Goal: Task Accomplishment & Management: Manage account settings

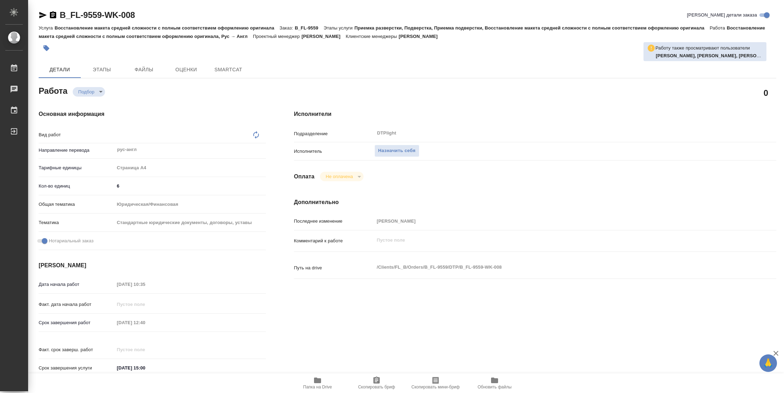
type textarea "Восстановление макета средней сложности с полным соответствием оформлению ориги…"
type textarea "x"
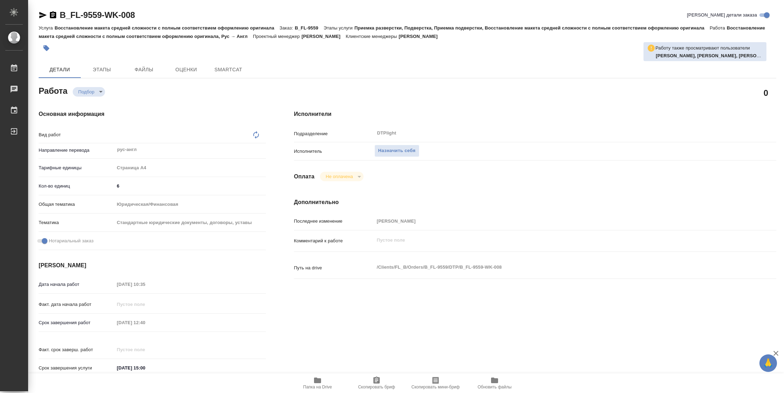
type textarea "x"
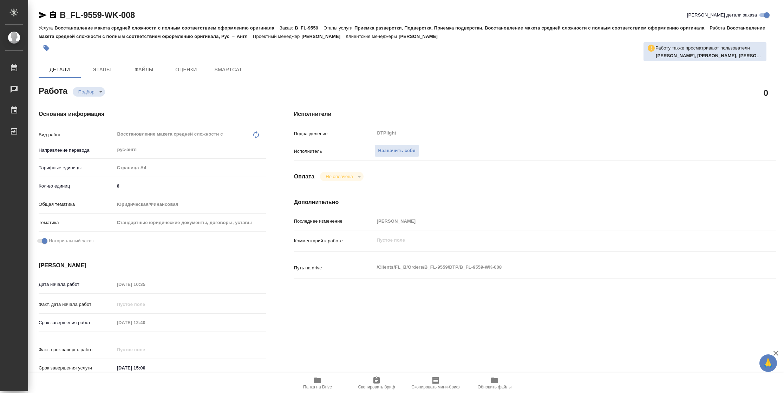
type textarea "x"
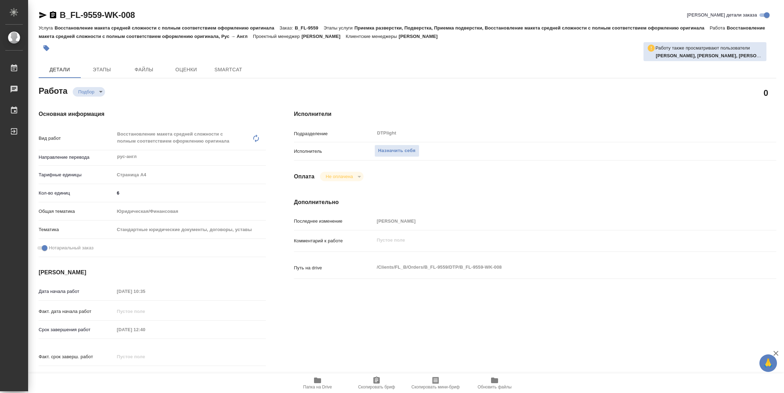
type textarea "x"
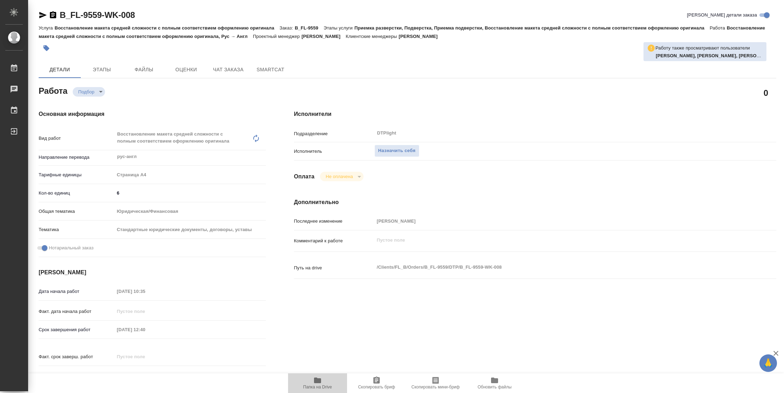
click at [328, 381] on span "Папка на Drive" at bounding box center [317, 382] width 51 height 13
type textarea "x"
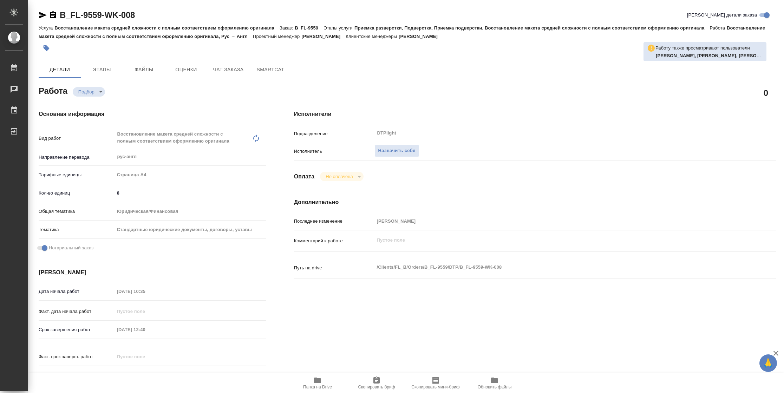
type textarea "x"
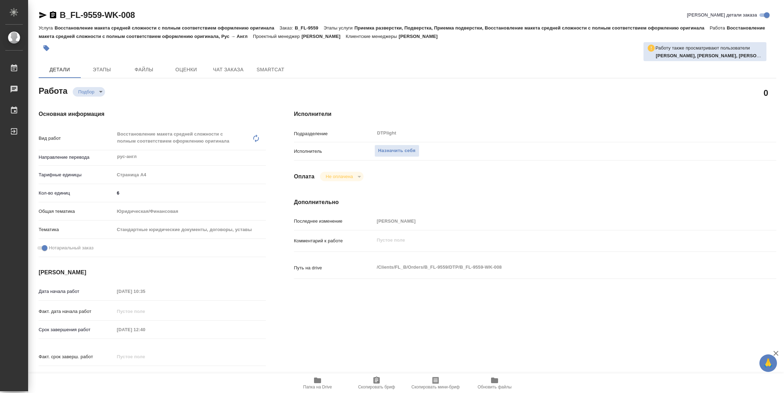
type textarea "x"
click at [395, 145] on button "Назначить себя" at bounding box center [396, 151] width 45 height 12
type textarea "x"
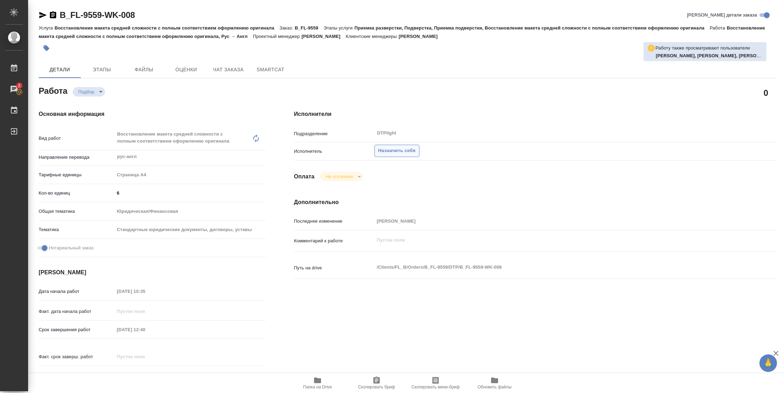
type textarea "x"
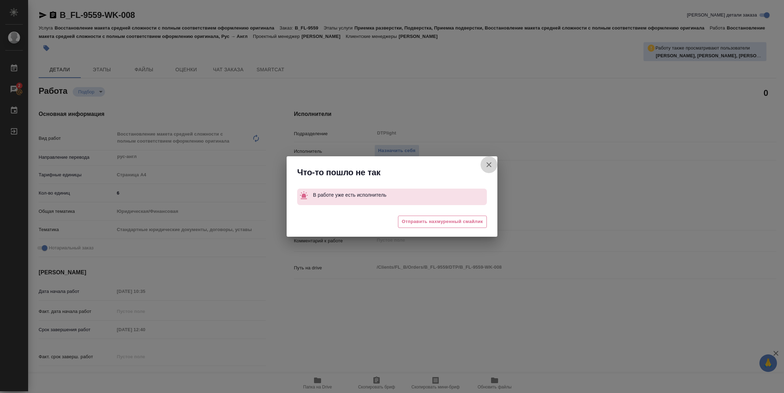
click at [492, 162] on icon "button" at bounding box center [489, 165] width 8 height 8
type textarea "x"
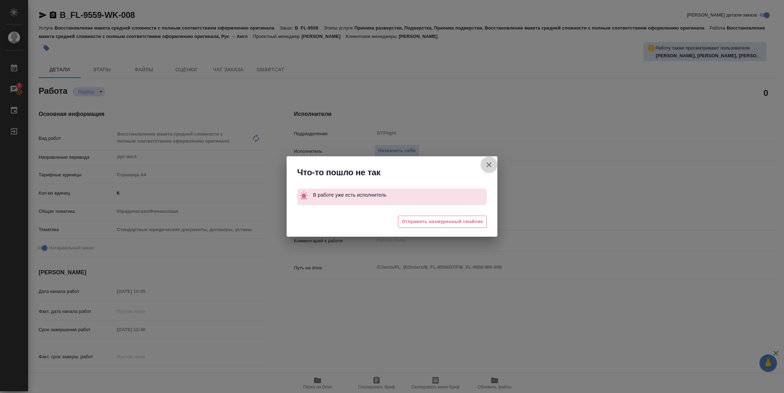
type textarea "x"
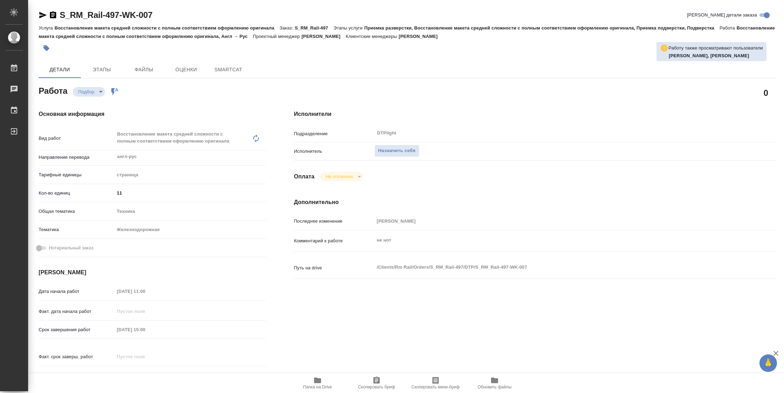
type textarea "x"
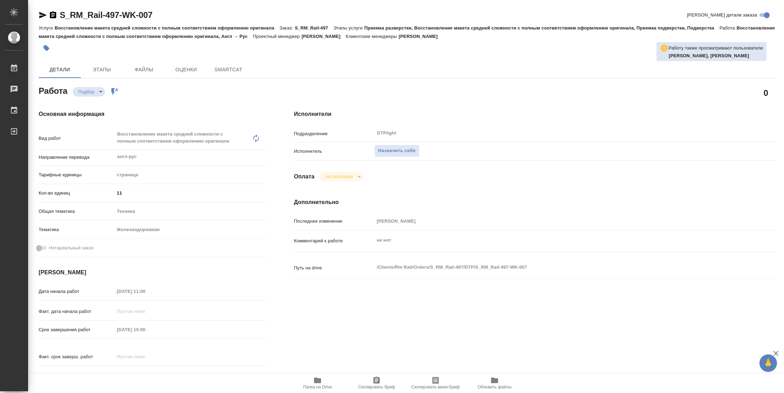
type textarea "x"
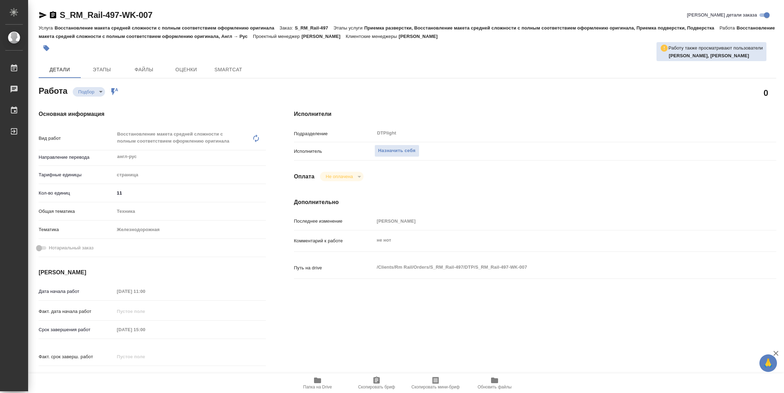
type textarea "x"
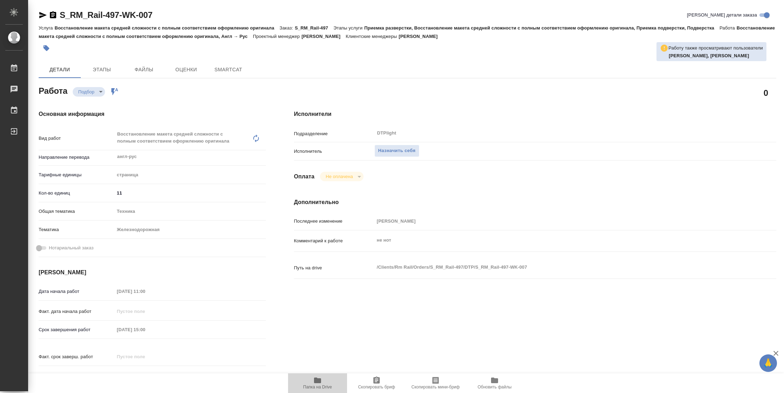
click at [309, 386] on span "Папка на Drive" at bounding box center [317, 387] width 29 height 5
type textarea "x"
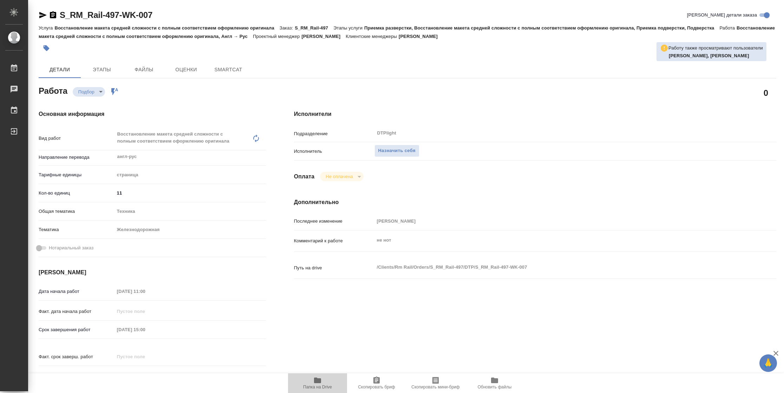
type textarea "x"
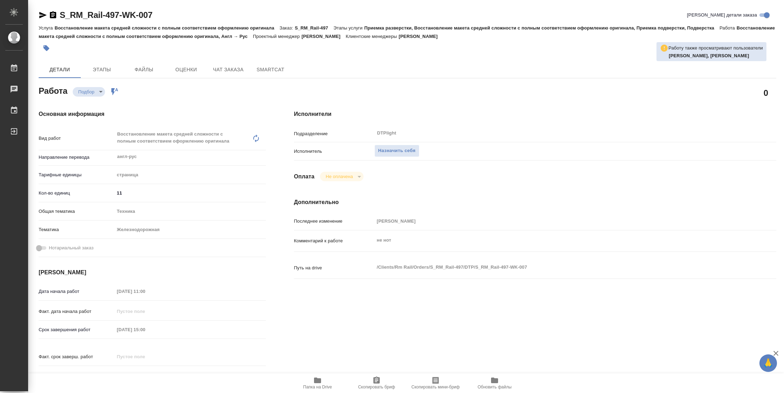
type textarea "x"
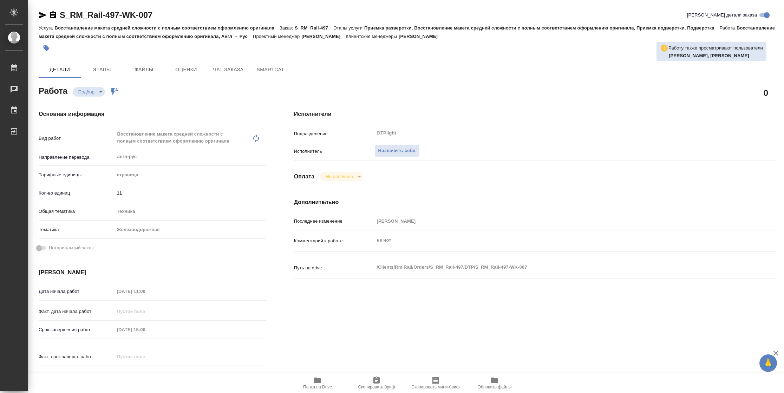
type textarea "x"
click at [389, 148] on span "Назначить себя" at bounding box center [396, 151] width 37 height 8
type textarea "x"
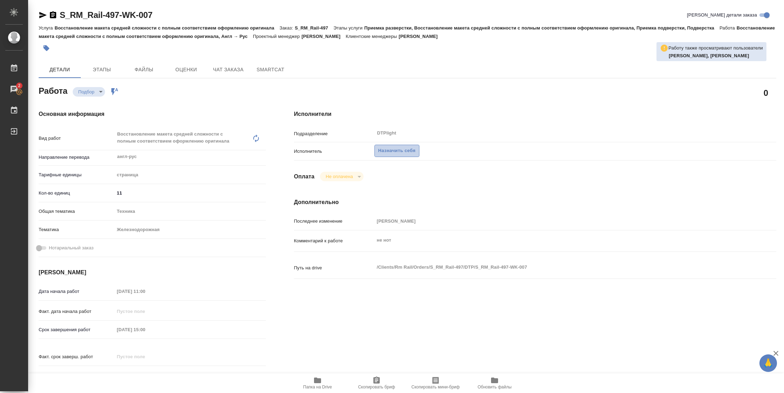
type textarea "x"
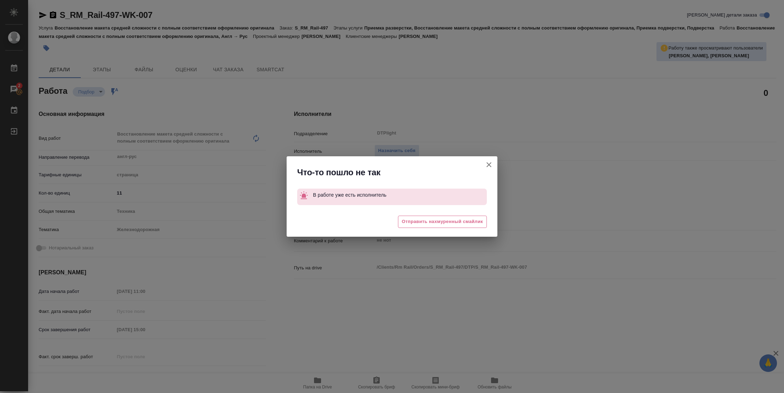
click at [491, 167] on icon "button" at bounding box center [489, 164] width 5 height 5
type textarea "x"
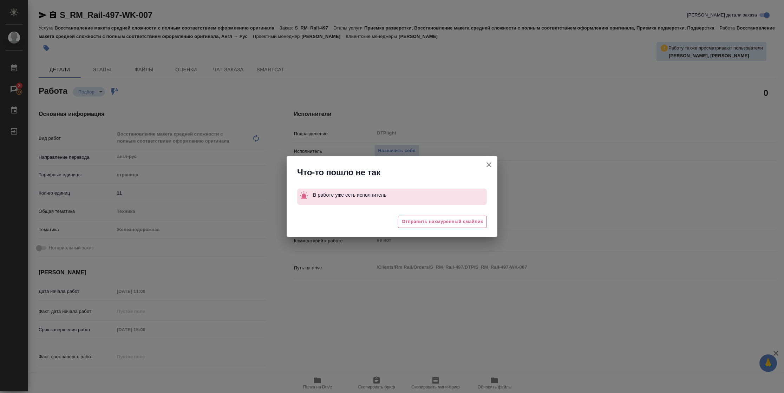
type textarea "x"
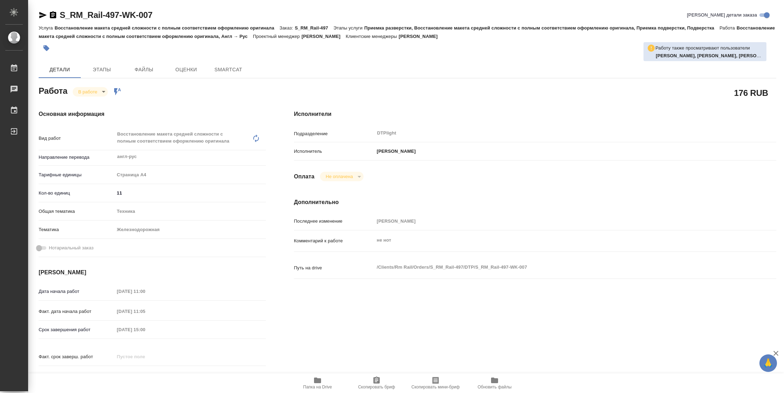
type textarea "x"
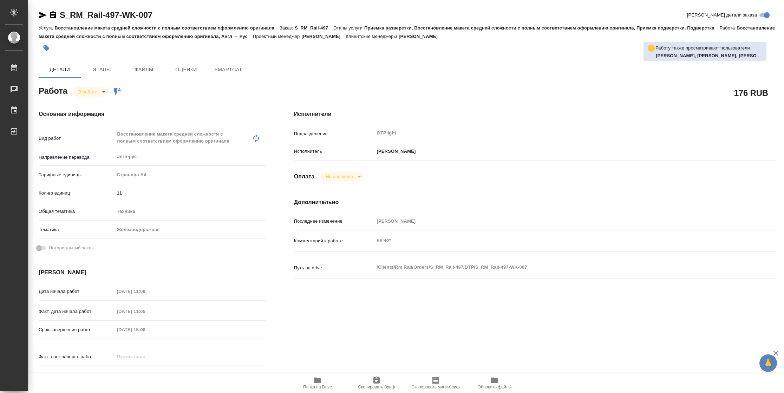
type textarea "x"
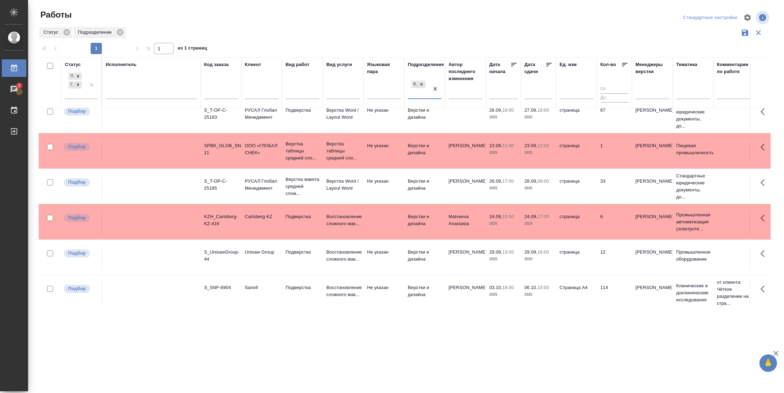
scroll to position [47, 0]
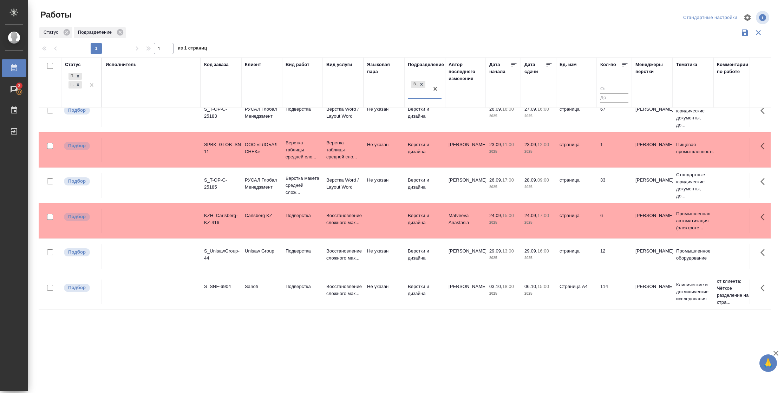
click at [518, 195] on td "26.09, 17:00 2025" at bounding box center [503, 185] width 35 height 25
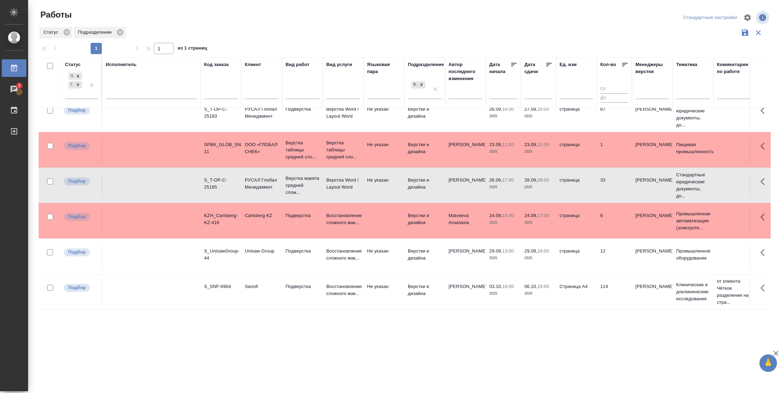
click at [518, 195] on td "26.09, 17:00 2025" at bounding box center [503, 185] width 35 height 25
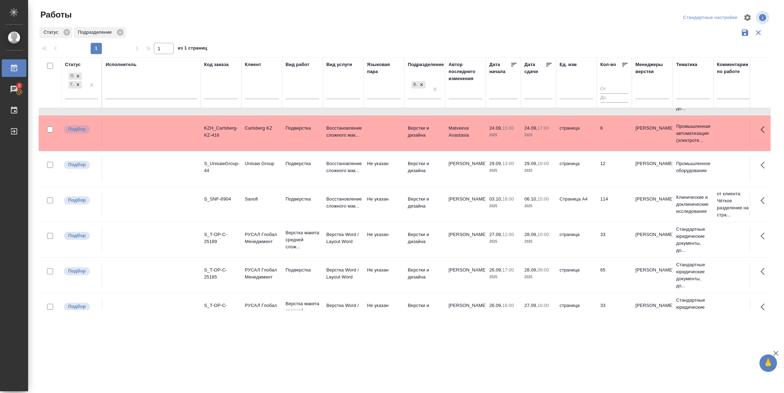
scroll to position [152, 0]
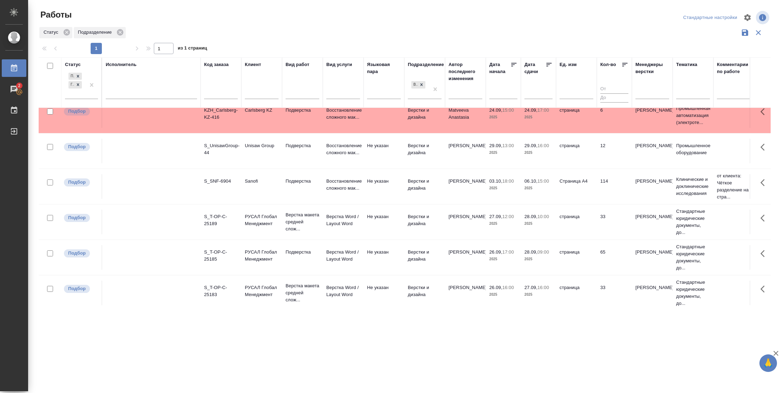
click at [589, 221] on td "страница" at bounding box center [576, 222] width 41 height 25
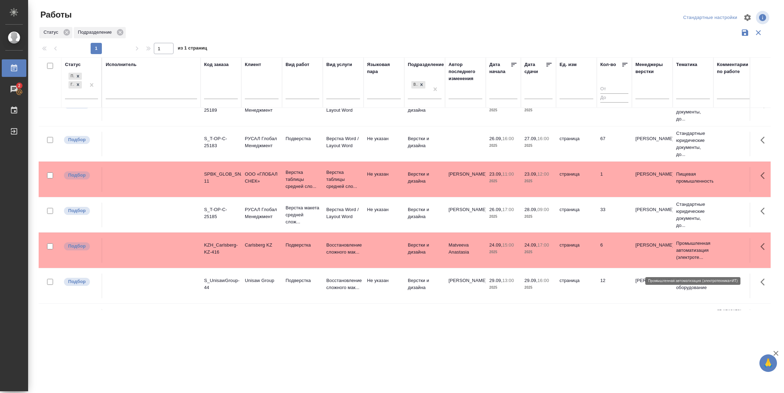
scroll to position [0, 0]
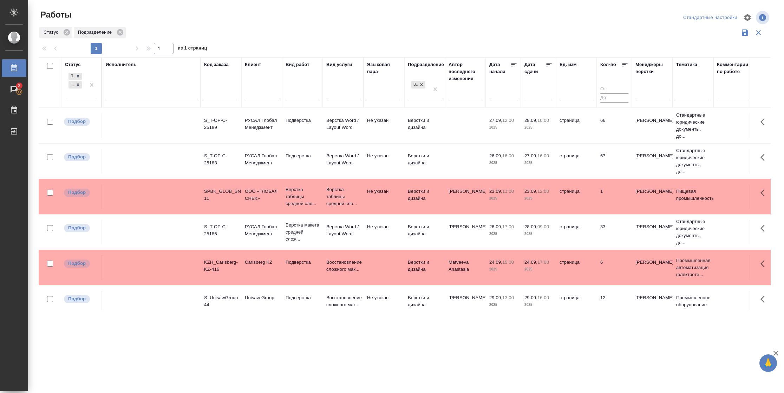
click at [548, 65] on icon at bounding box center [549, 65] width 5 height 4
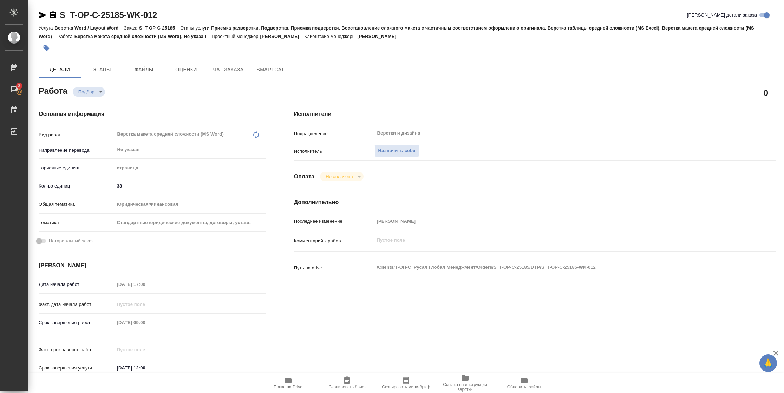
click at [292, 262] on span "Папка на Drive" at bounding box center [288, 387] width 29 height 5
click at [292, 262] on span "Папка на Drive" at bounding box center [288, 382] width 51 height 13
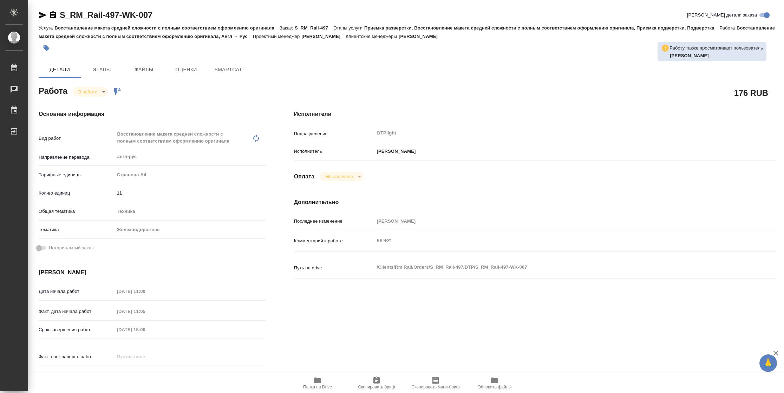
type textarea "x"
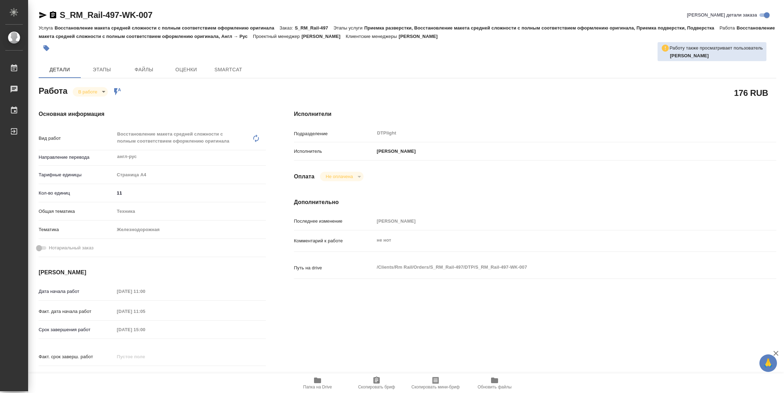
type textarea "x"
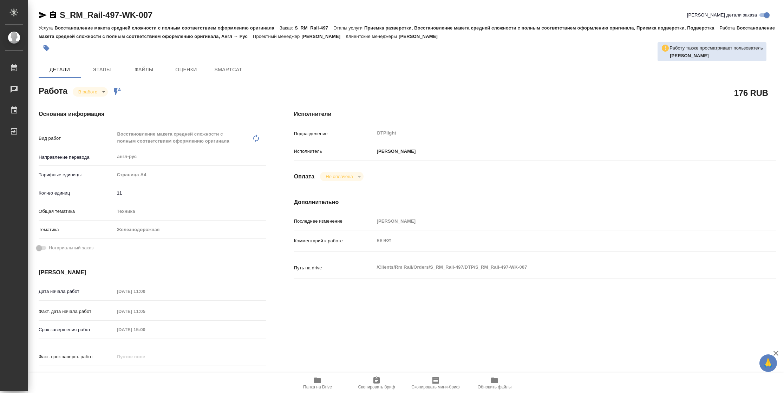
type textarea "x"
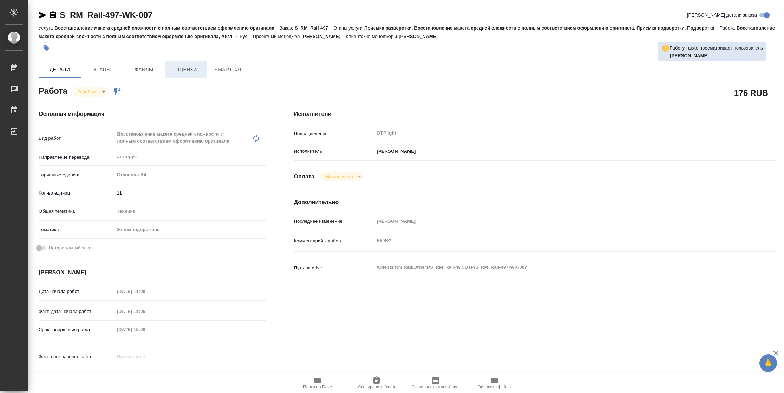
type textarea "x"
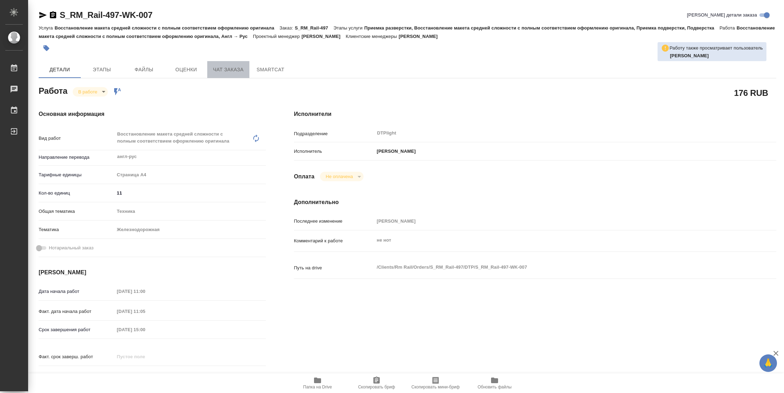
click at [220, 71] on span "Чат заказа" at bounding box center [228, 69] width 34 height 9
type textarea "x"
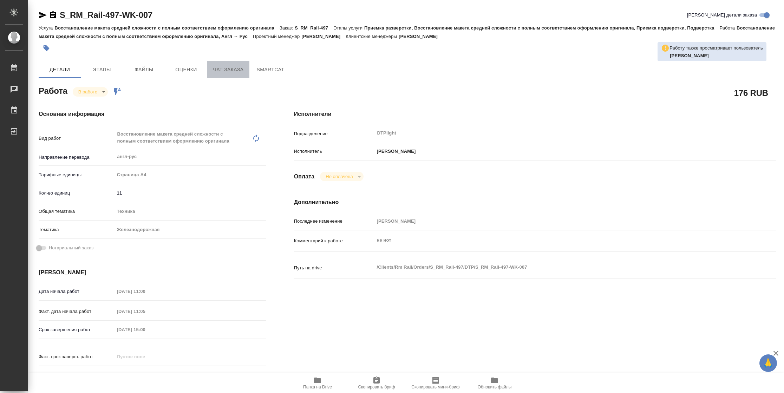
type textarea "x"
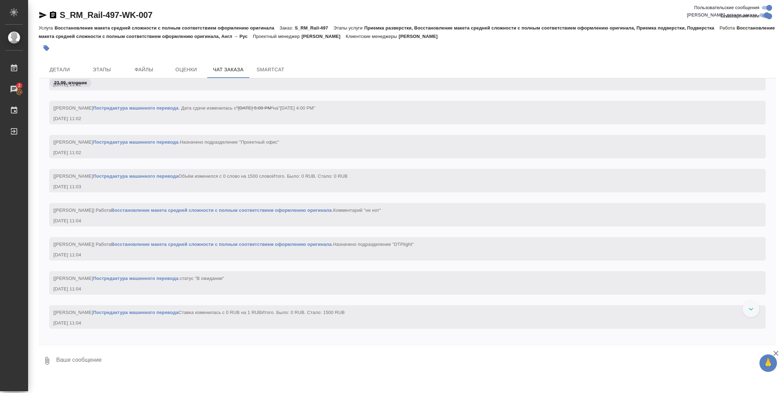
scroll to position [1212, 0]
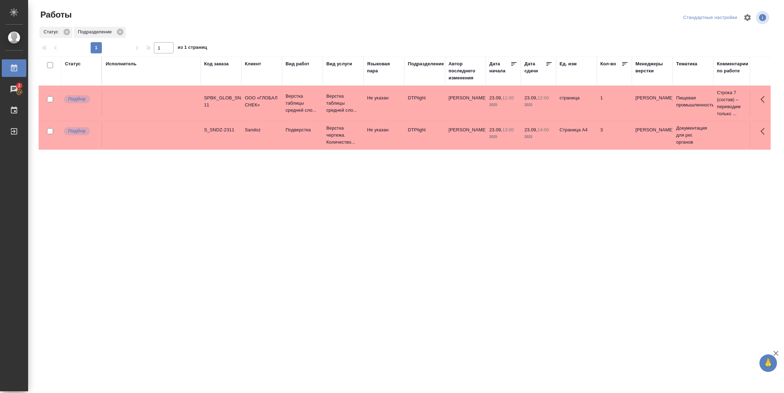
click at [77, 66] on div "Статус" at bounding box center [73, 63] width 16 height 7
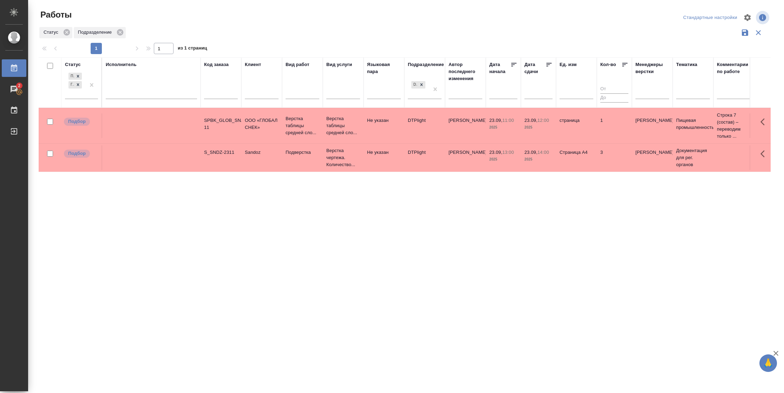
drag, startPoint x: 84, startPoint y: 97, endPoint x: 88, endPoint y: 102, distance: 6.5
click at [85, 97] on div "Подбор Готов к работе" at bounding box center [75, 84] width 20 height 27
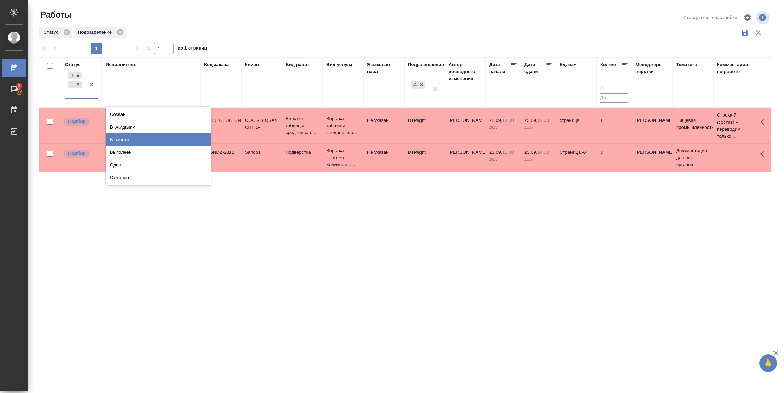
click at [142, 145] on div "В работе" at bounding box center [158, 139] width 105 height 13
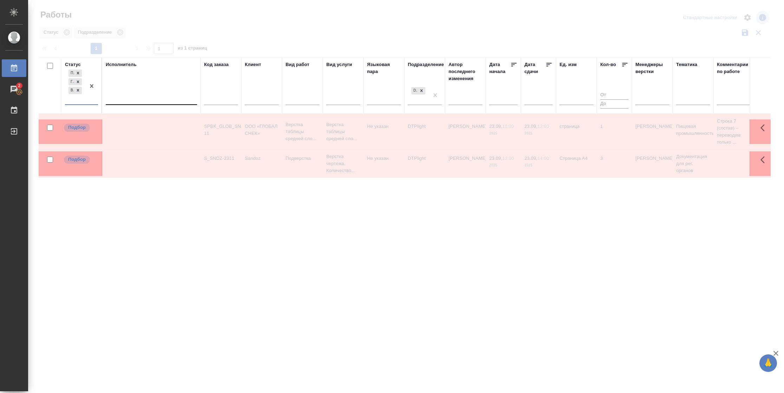
click at [133, 97] on div at bounding box center [151, 98] width 91 height 10
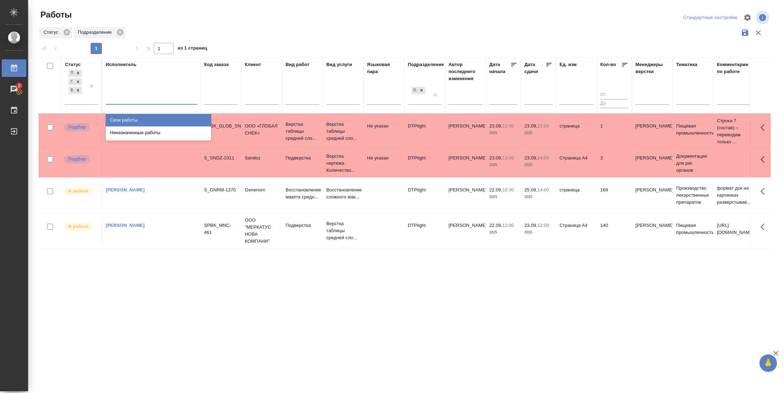
click at [130, 119] on div "Свои работы" at bounding box center [158, 120] width 105 height 13
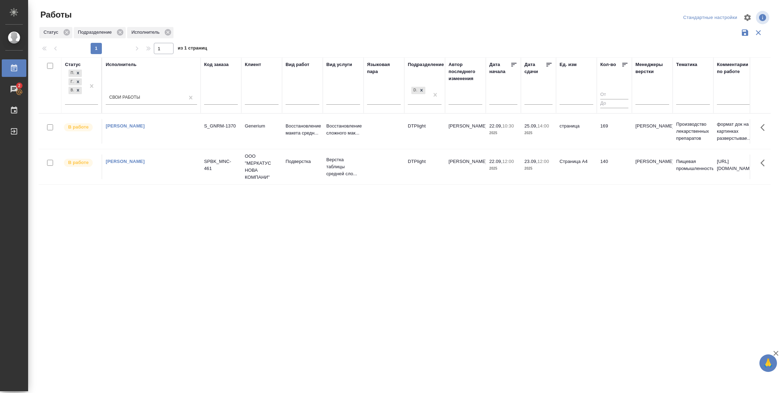
click at [569, 137] on td "страница" at bounding box center [576, 131] width 41 height 25
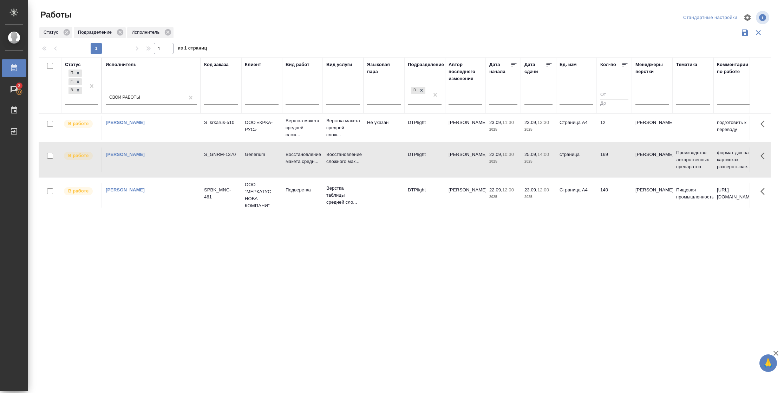
click at [604, 191] on td "140" at bounding box center [614, 195] width 35 height 25
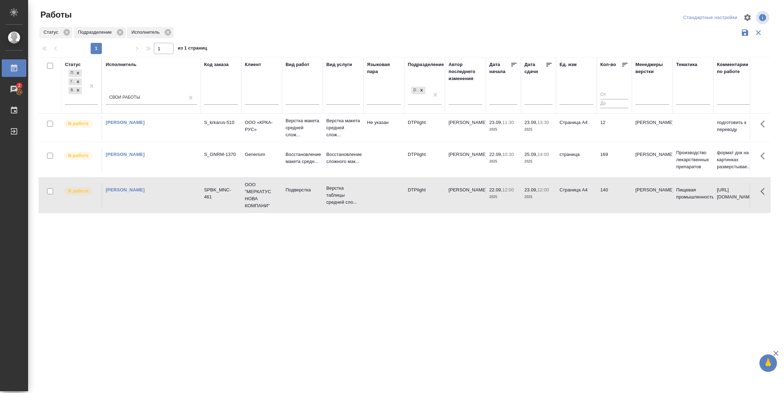
click at [604, 191] on td "140" at bounding box center [614, 195] width 35 height 25
click at [608, 194] on td "140" at bounding box center [614, 195] width 35 height 25
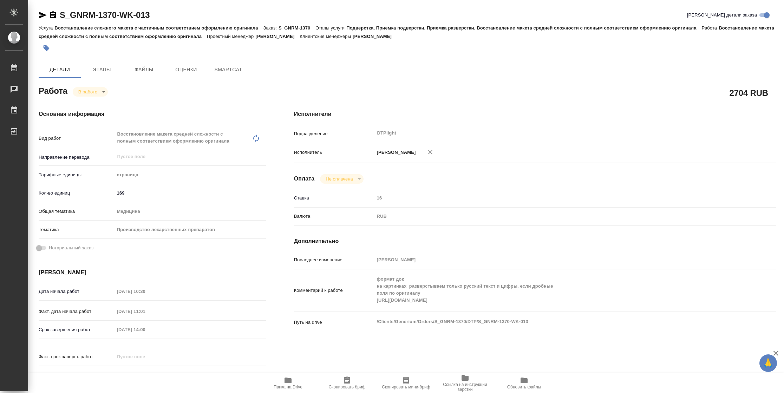
type textarea "x"
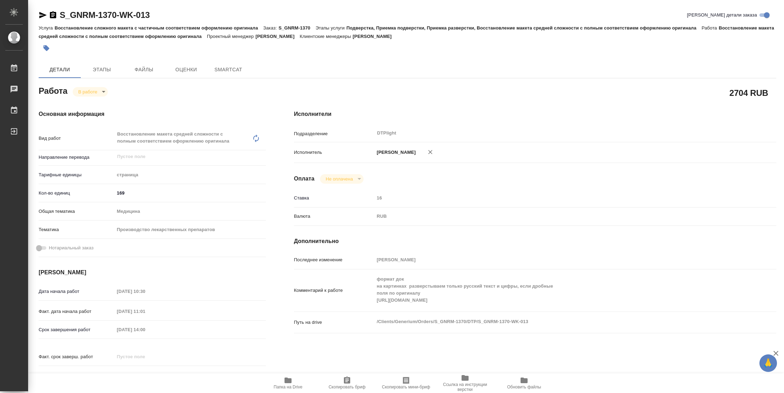
type textarea "x"
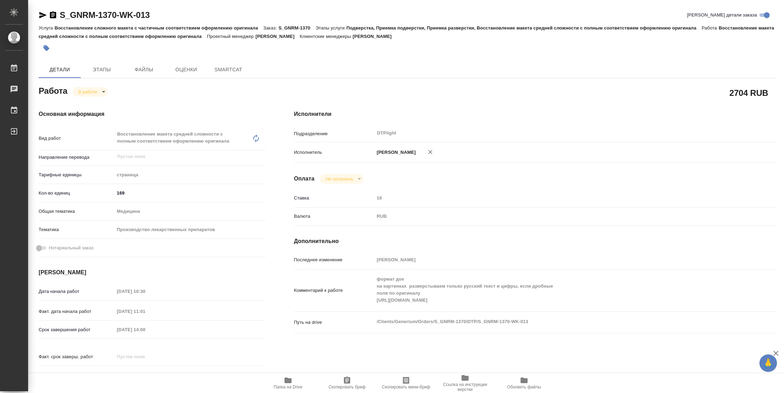
type textarea "x"
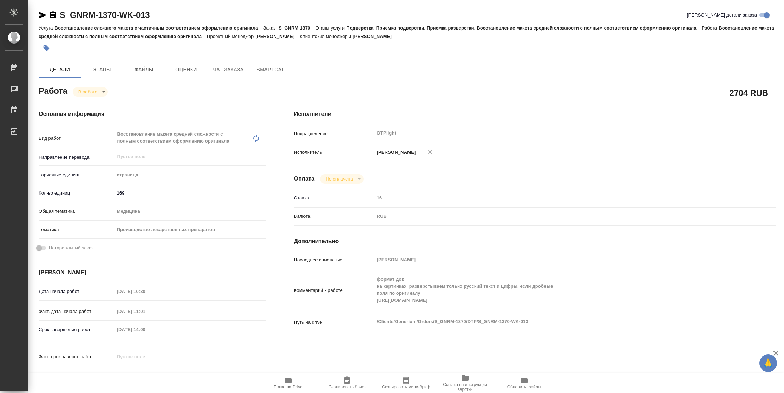
type textarea "x"
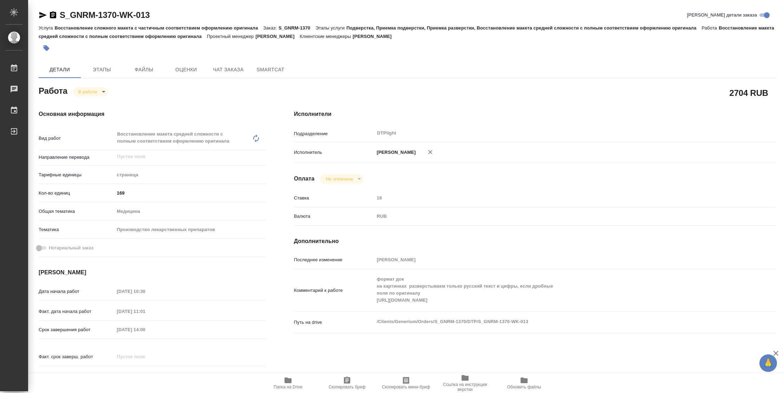
type textarea "x"
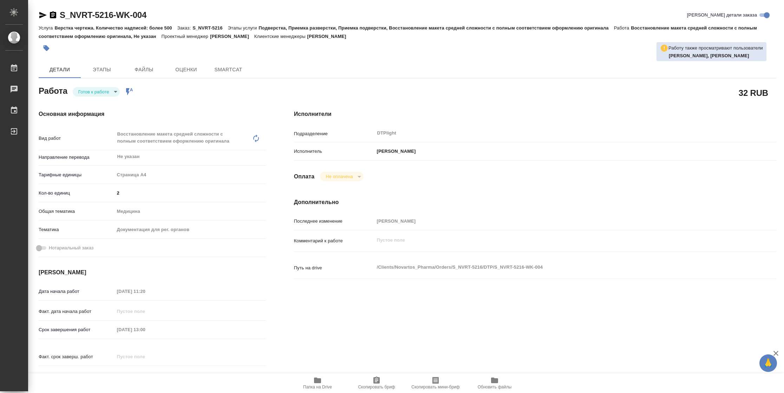
type textarea "x"
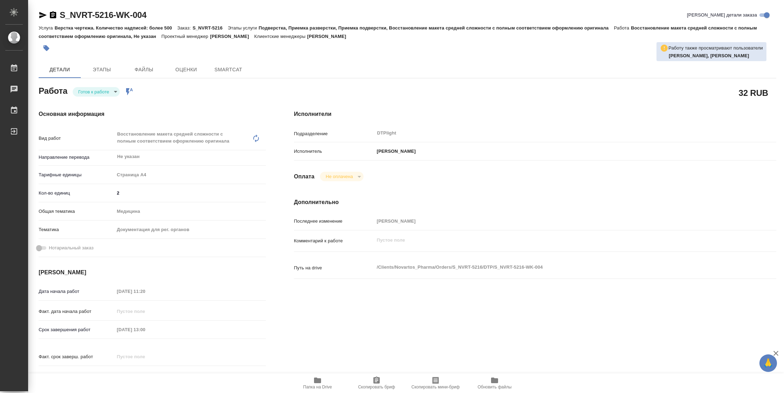
type textarea "x"
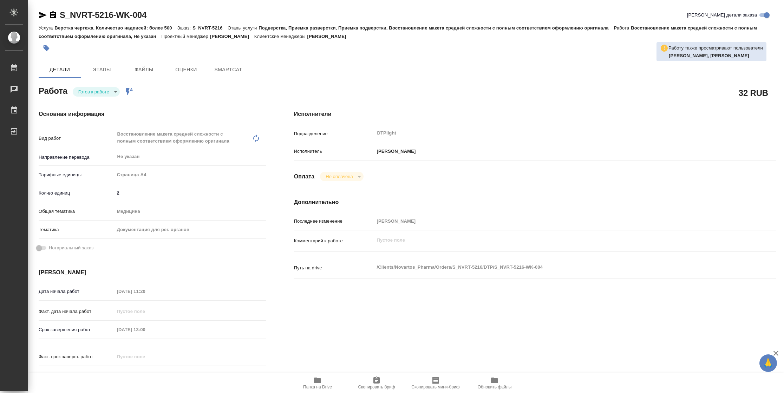
type textarea "x"
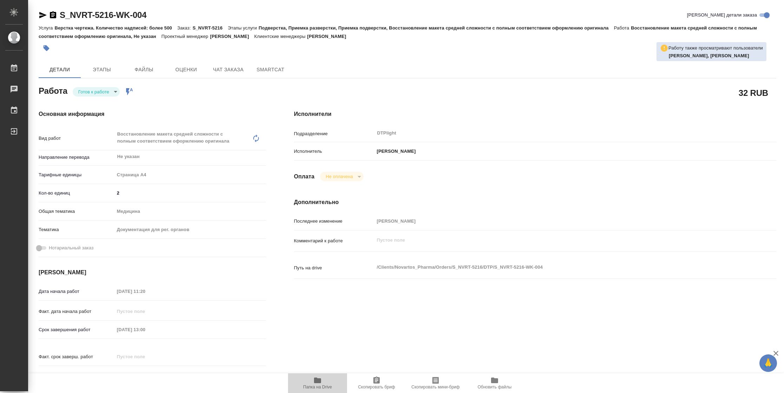
click at [315, 386] on span "Папка на Drive" at bounding box center [317, 387] width 29 height 5
type textarea "x"
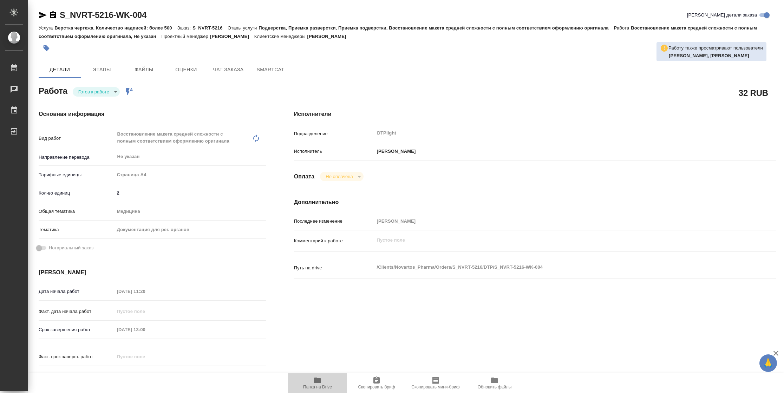
type textarea "x"
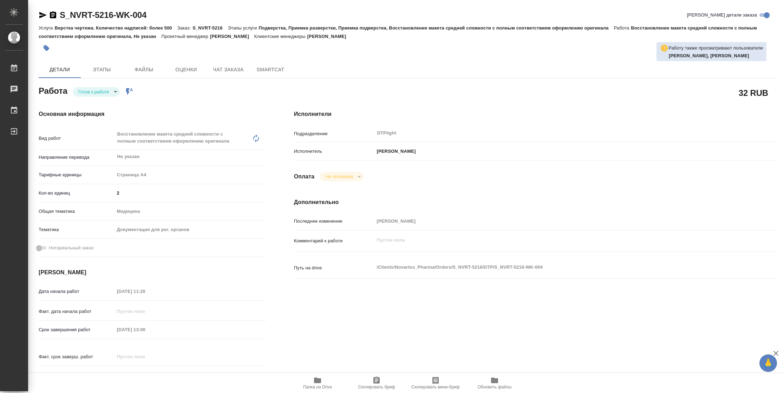
type textarea "x"
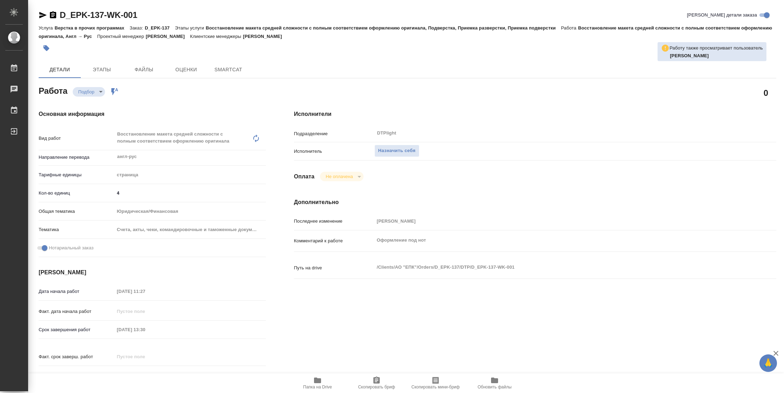
type textarea "x"
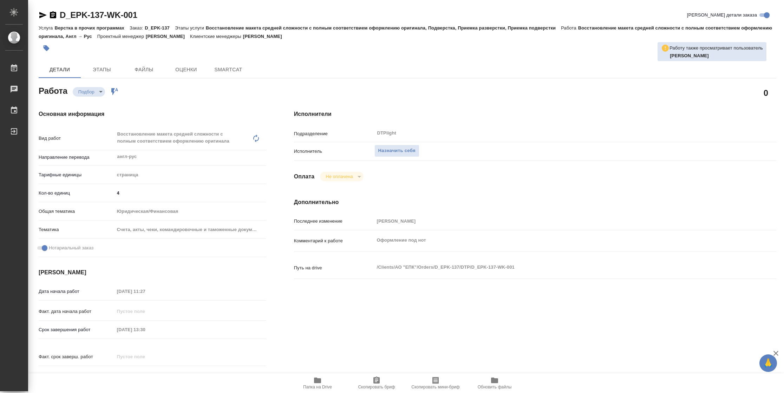
type textarea "x"
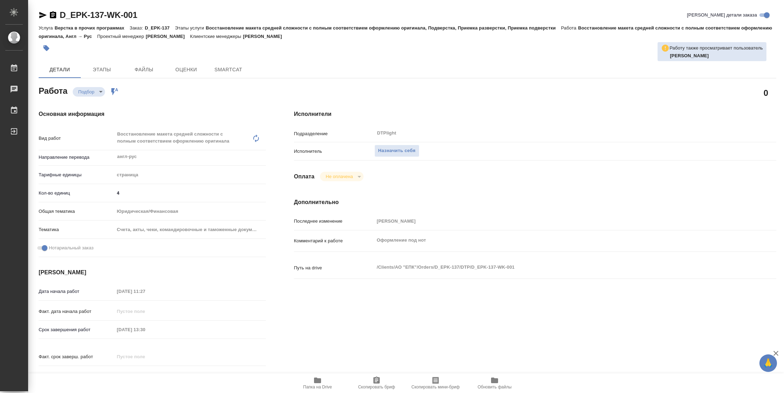
type textarea "x"
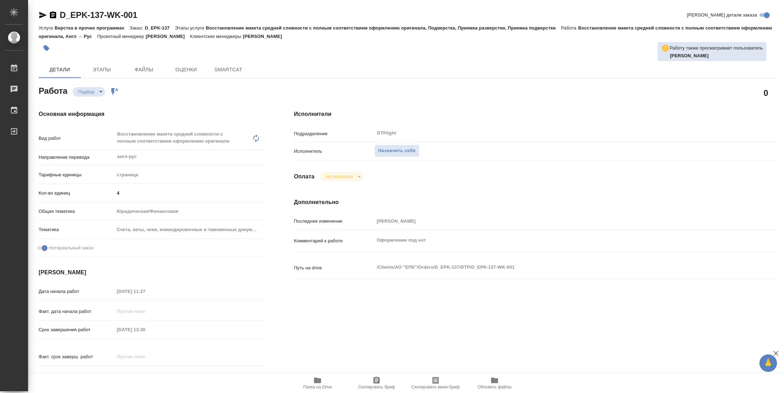
type textarea "x"
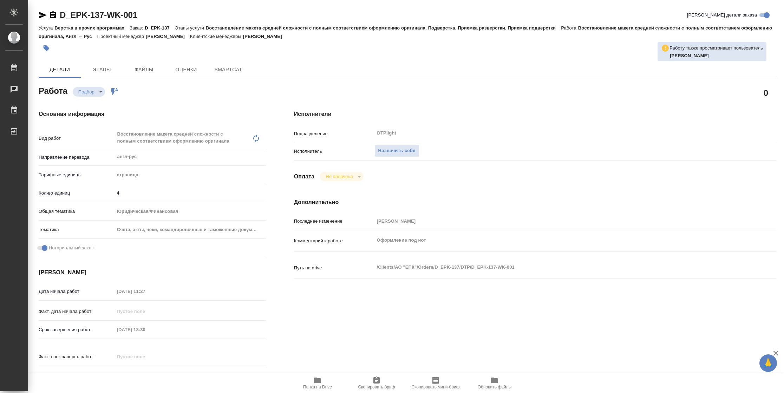
click at [318, 383] on icon "button" at bounding box center [317, 380] width 8 height 8
type textarea "x"
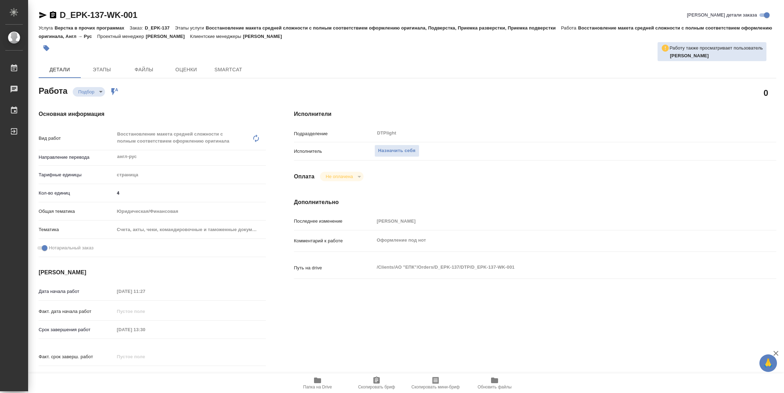
type textarea "x"
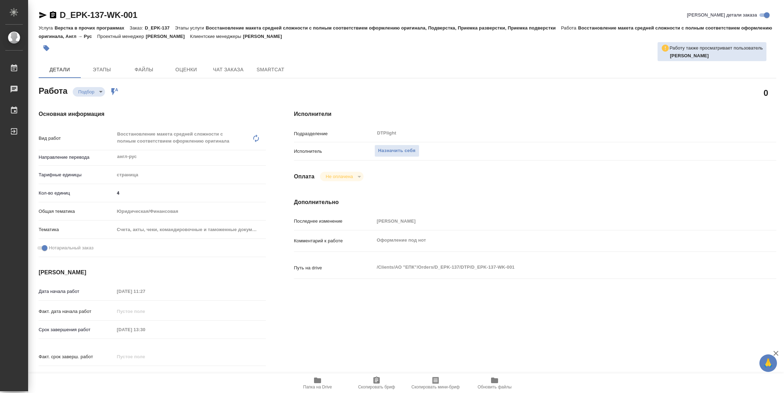
type textarea "x"
type input "recruiting"
type textarea "Восстановление макета средней сложности с полным соответствием оформлению ориги…"
type textarea "x"
type input "англ-рус"
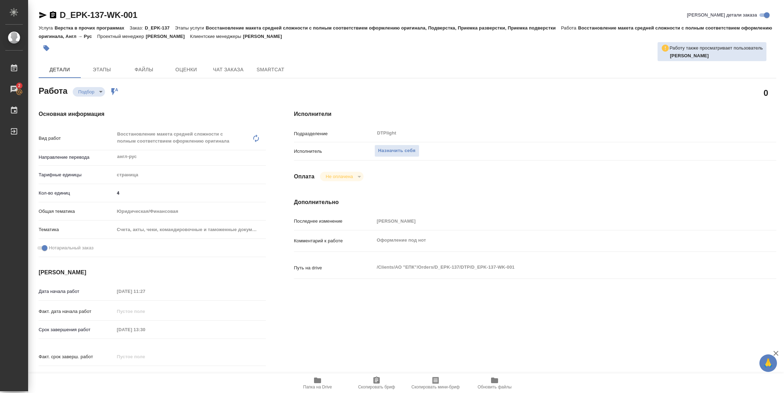
type input "5a8b1489cc6b4906c91bfdb2"
type input "4"
type input "yr-fn"
type input "5f647205b73bc97568ca66c0"
checkbox input "true"
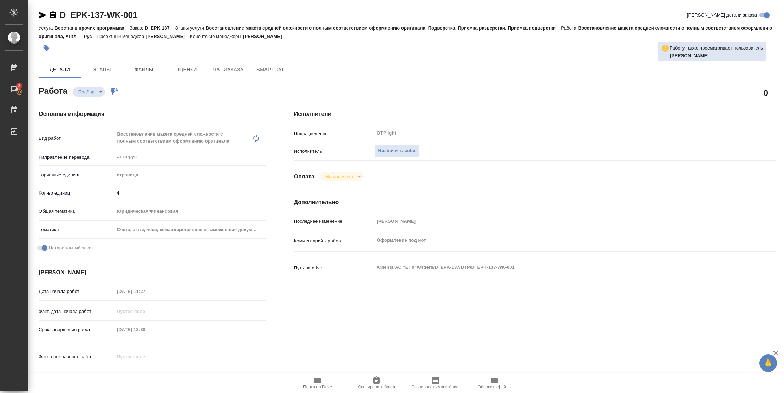
type input "23.09.2025 11:27"
type input "[DATE] 13:30"
type input "25.09.2025 11:00"
type input "DTPlight"
type input "notPayed"
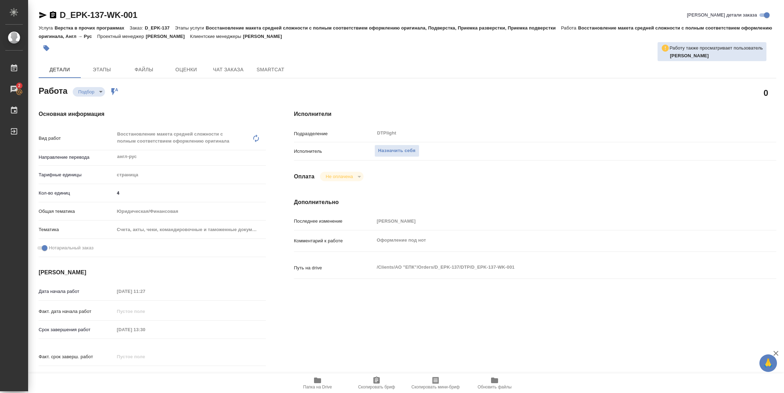
type input "Бабкина Анастасия"
type textarea "Оформление под нот"
type textarea "x"
type textarea "/Clients/АО "ЕПК"/Orders/D_EPK-137/DTP/D_EPK-137-WK-001"
type textarea "x"
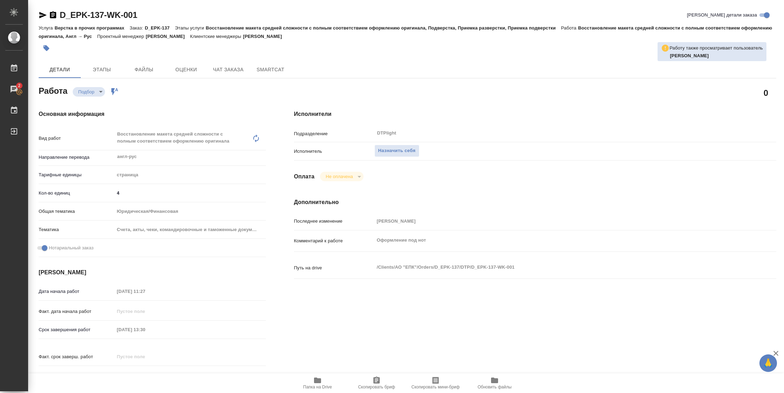
type input "D_EPK-137"
type input "Верстка в прочих программах"
type input "Восстановление макета средней сложности с полным соответствием оформлению ориги…"
type input "Давыдова Елена"
type input "Арсеньева Вера"
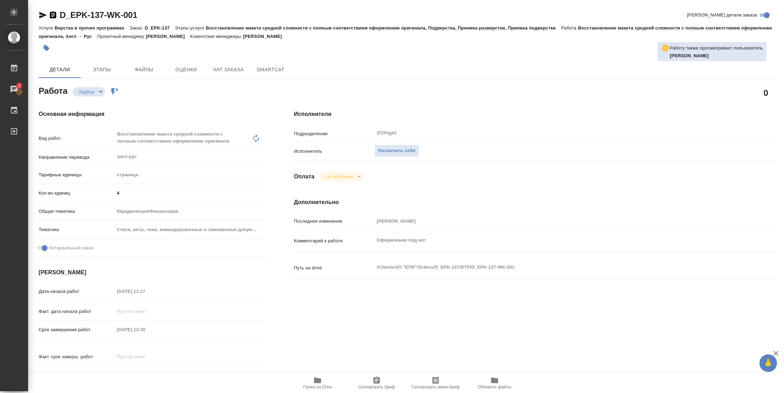
type input "/Clients/АО "ЕПК"/Orders/D_EPK-137"
type input "https://drive.awatera.com/s/43M8rTroT5WqpXp"
type textarea "x"
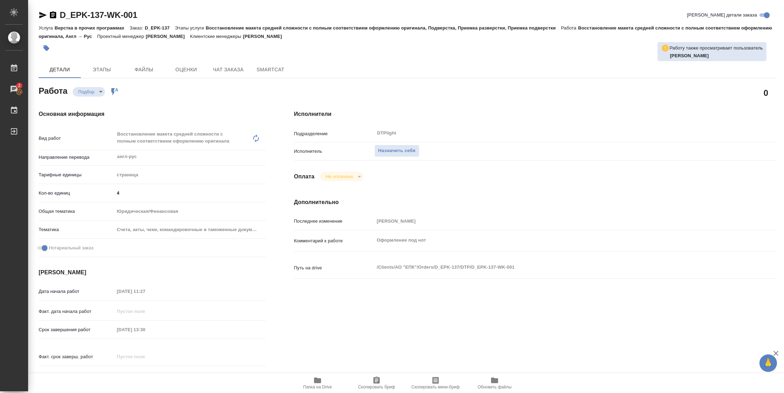
type textarea "x"
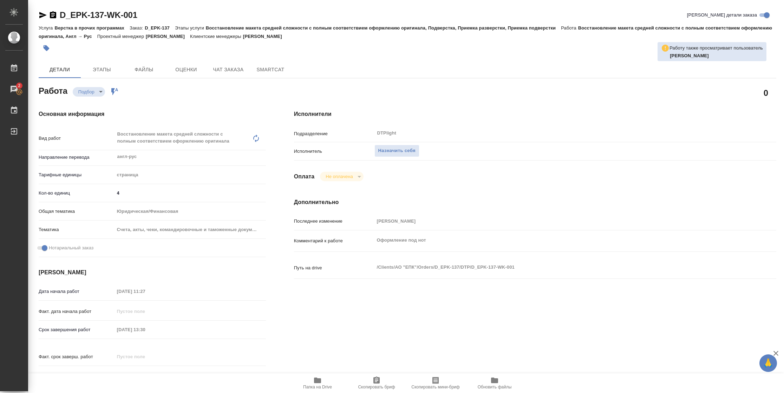
type textarea "x"
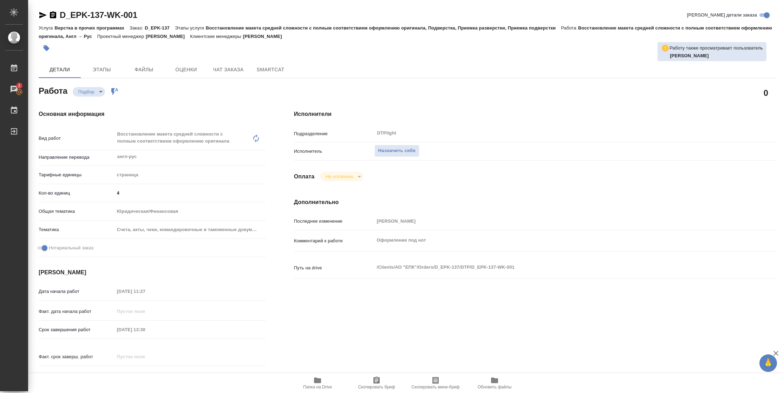
type textarea "x"
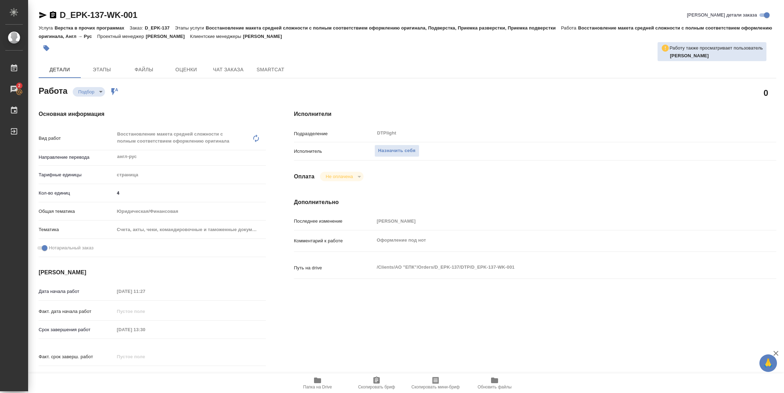
type textarea "x"
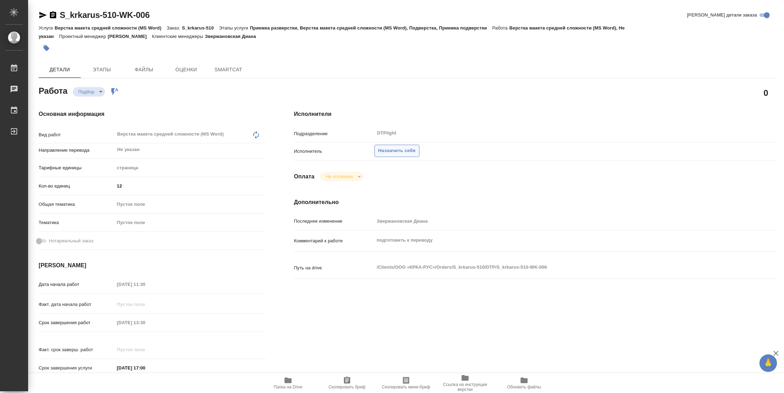
type textarea "x"
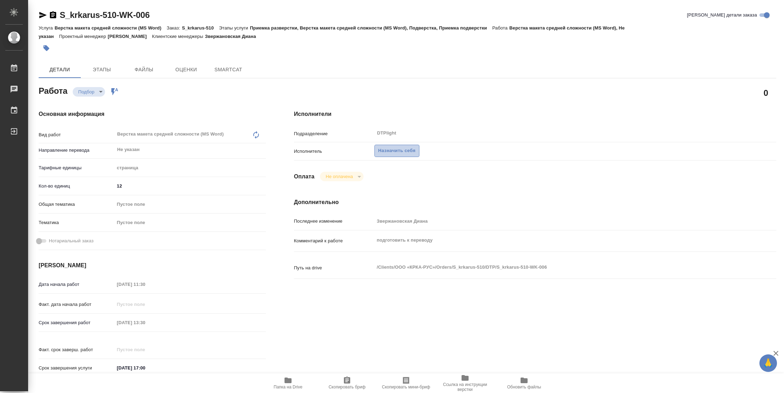
click at [408, 152] on span "Назначить себя" at bounding box center [396, 151] width 37 height 8
type textarea "x"
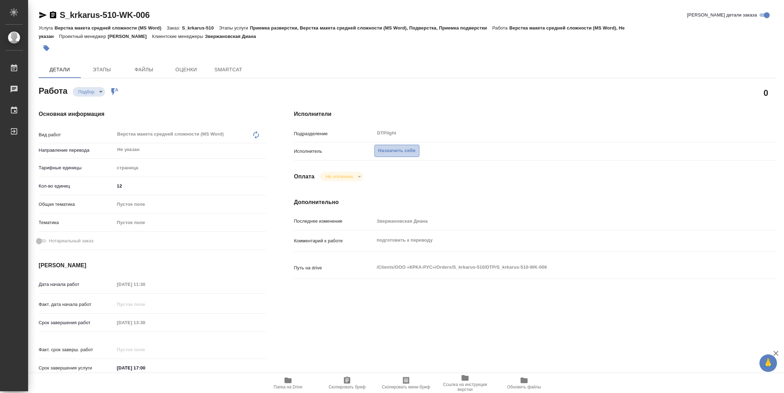
type textarea "x"
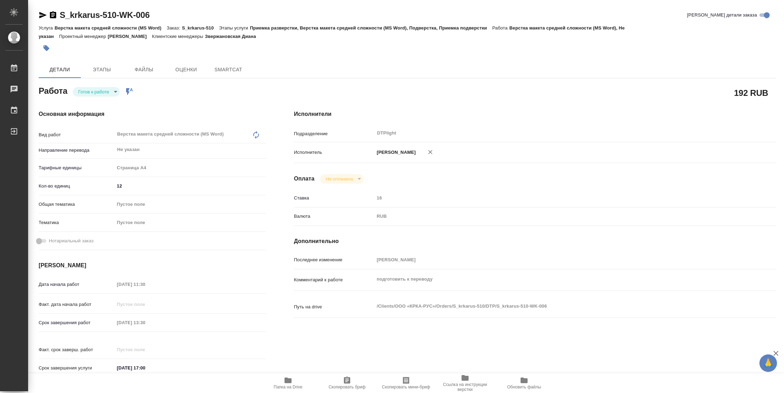
type textarea "x"
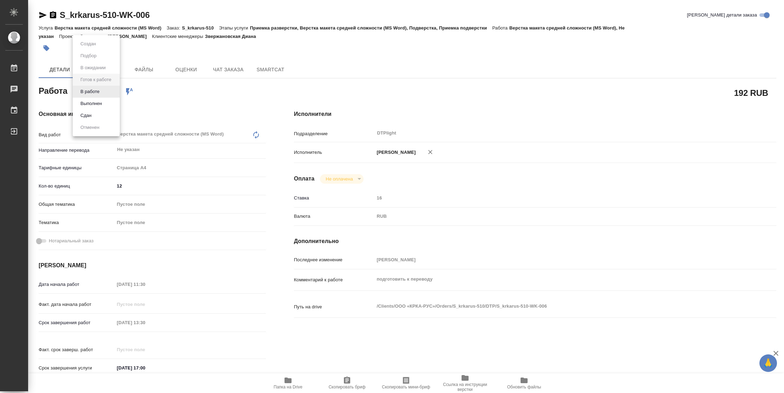
click at [98, 91] on body "🙏 .cls-1 fill:#fff; AWATERA [PERSON_NAME] Чаты График Выйти S_krkarus-510-WK-00…" at bounding box center [392, 196] width 784 height 393
click at [98, 91] on button "В работе" at bounding box center [89, 92] width 23 height 8
type textarea "x"
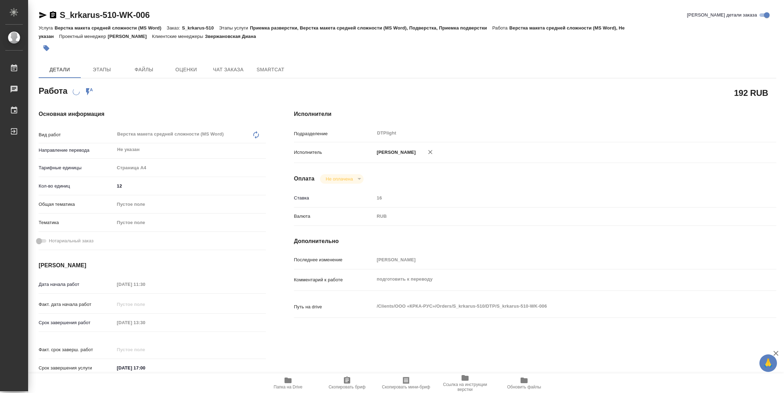
type textarea "x"
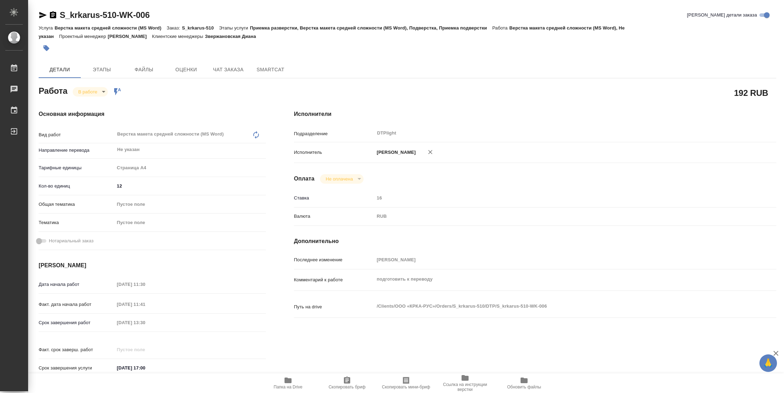
type textarea "x"
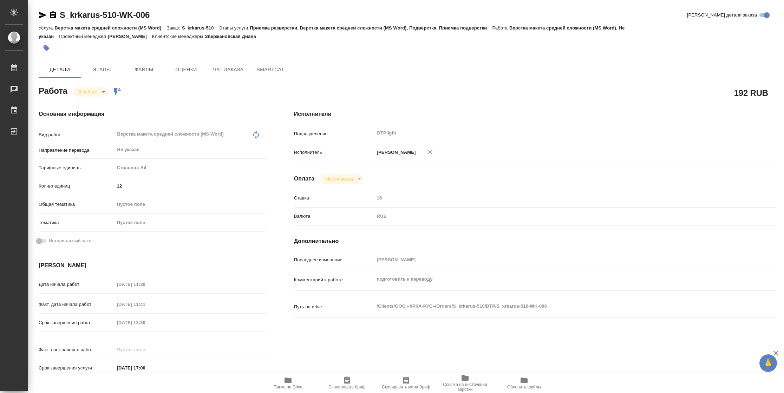
type textarea "x"
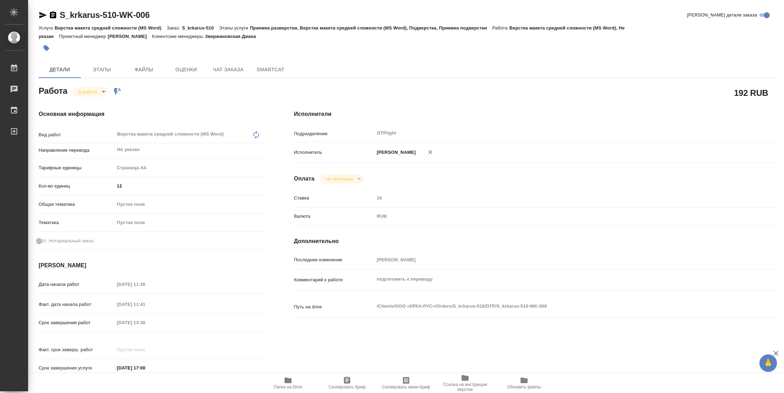
type textarea "x"
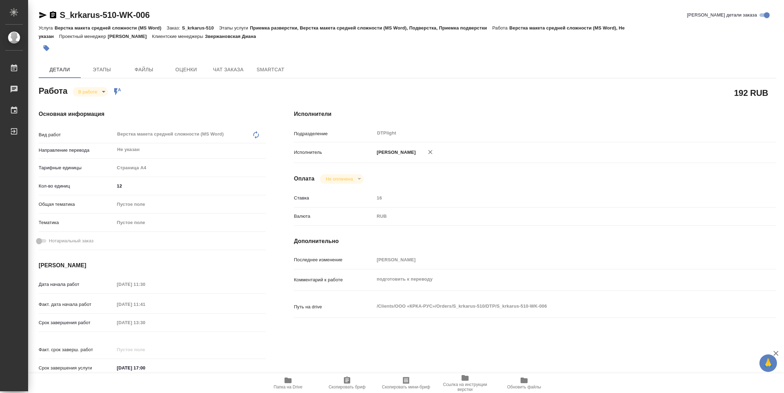
type textarea "x"
click at [41, 15] on icon "button" at bounding box center [43, 15] width 8 height 8
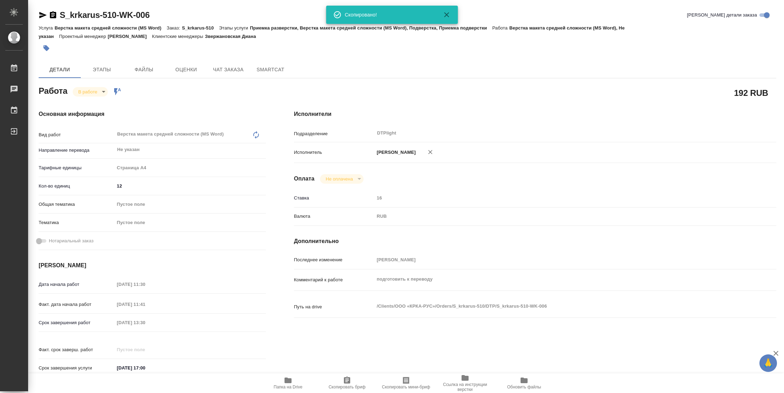
type textarea "x"
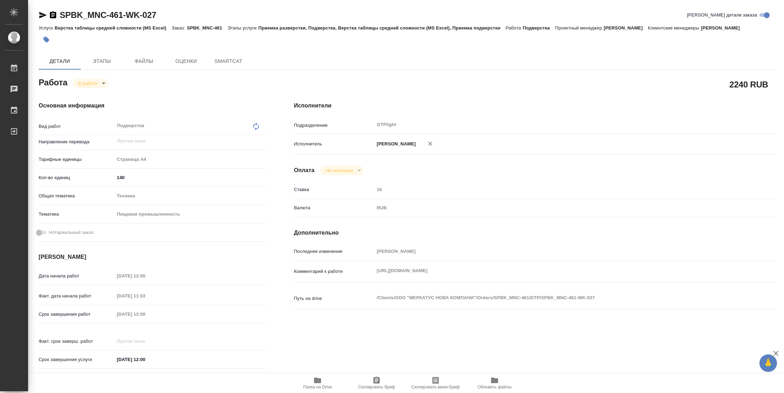
type textarea "x"
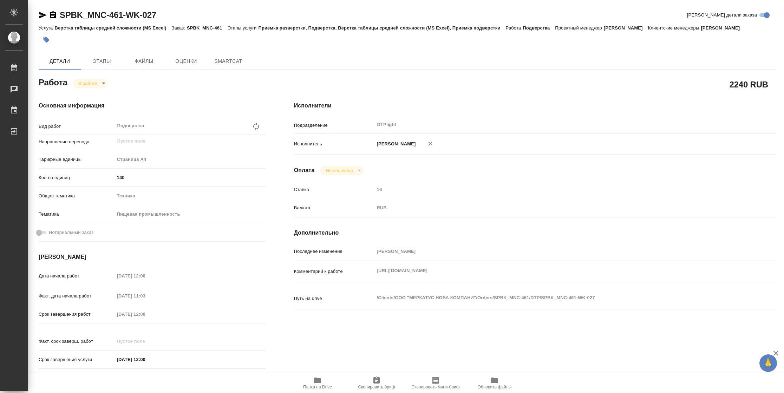
type textarea "x"
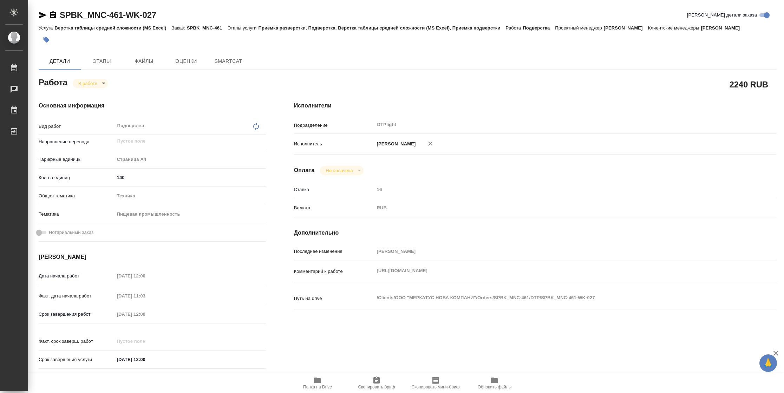
type textarea "x"
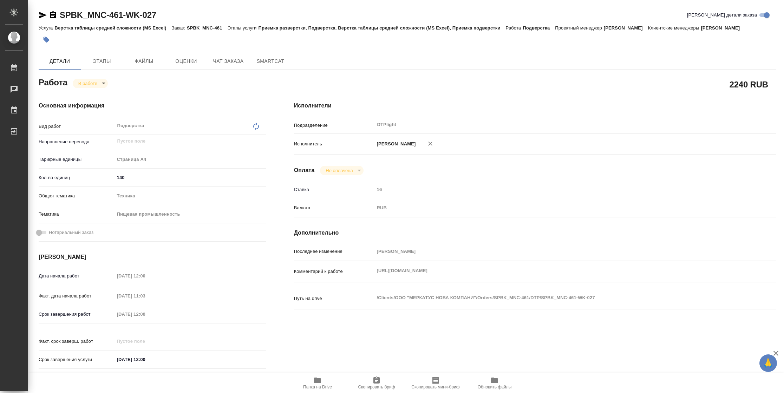
click at [37, 17] on div "SPBK_MNC-461-WK-027 Кратко детали заказа Услуга Верстка таблицы средней сложнос…" at bounding box center [407, 299] width 745 height 598
type textarea "x"
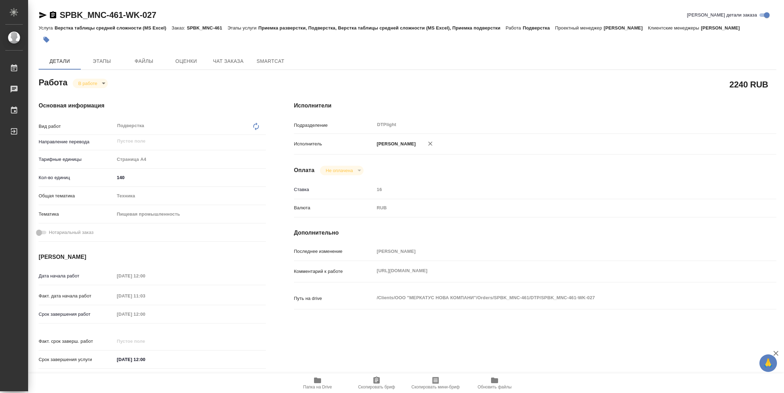
type textarea "x"
click at [42, 17] on icon "button" at bounding box center [42, 15] width 7 height 6
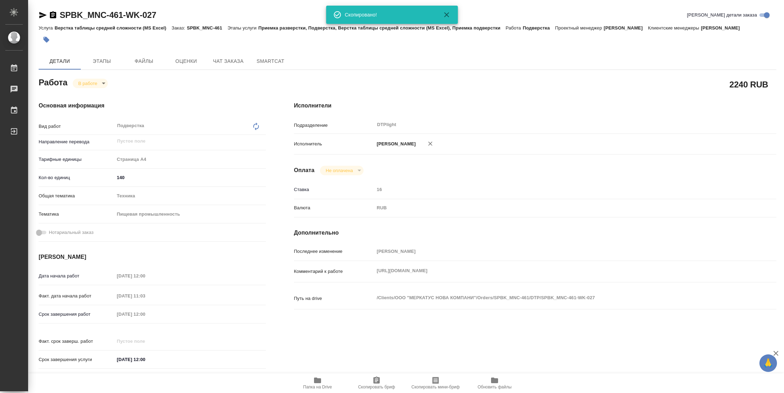
type textarea "x"
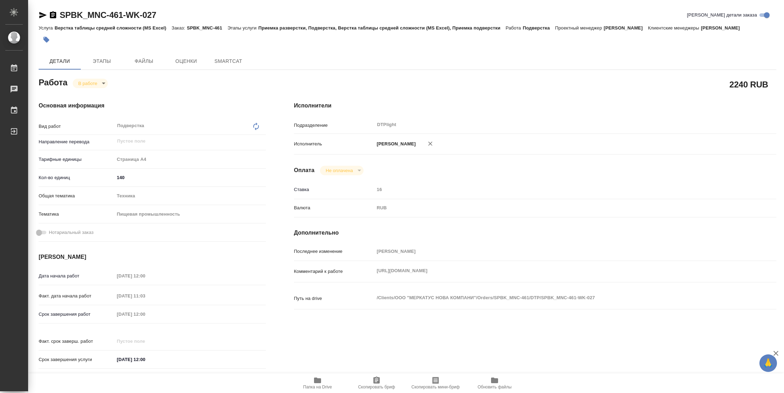
type textarea "x"
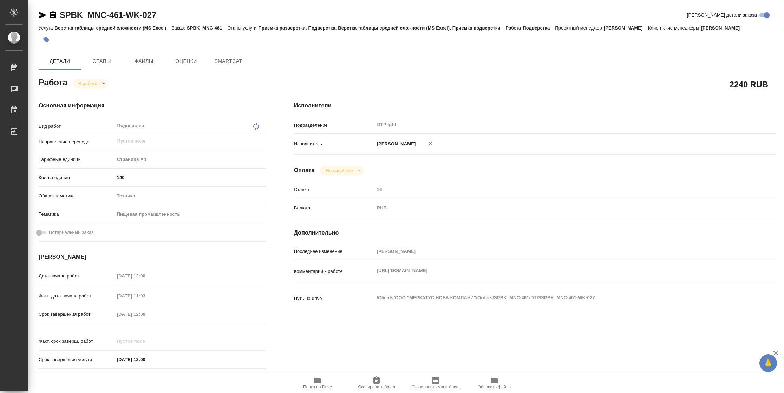
type textarea "x"
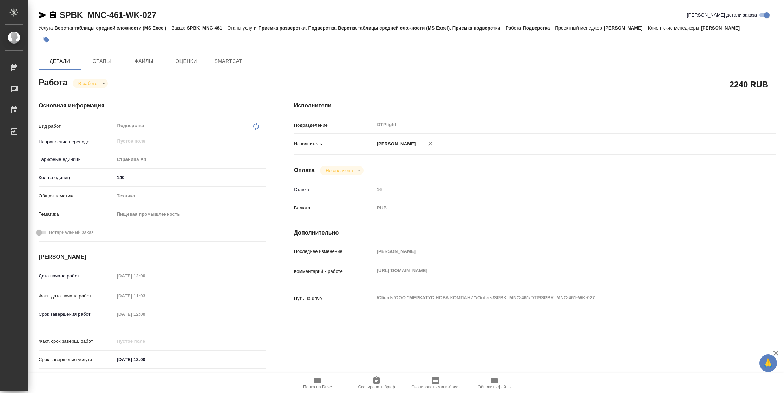
type textarea "x"
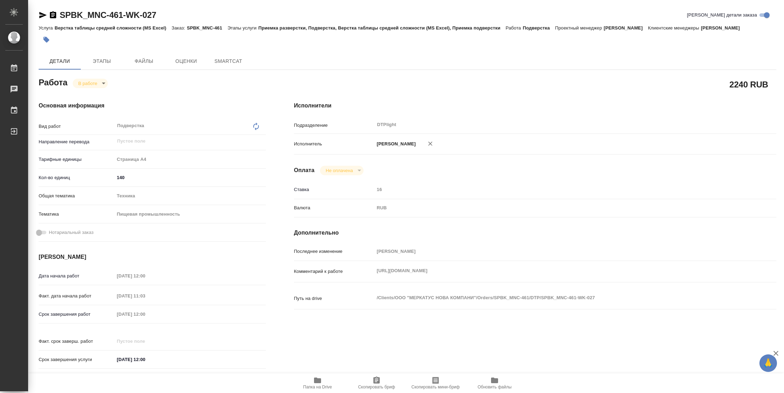
click at [321, 379] on icon "button" at bounding box center [317, 381] width 7 height 6
type textarea "x"
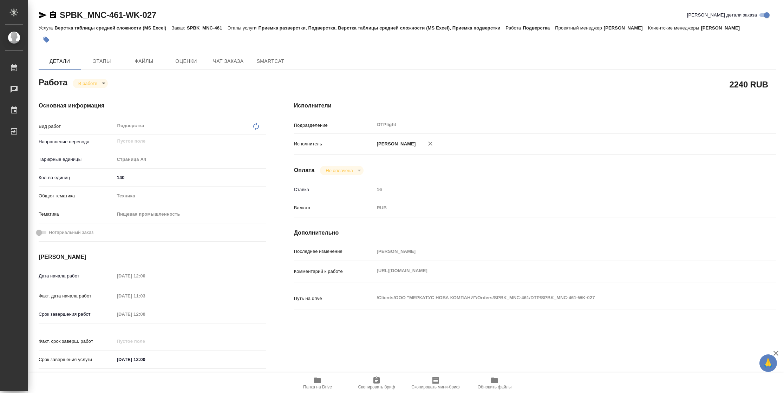
type textarea "x"
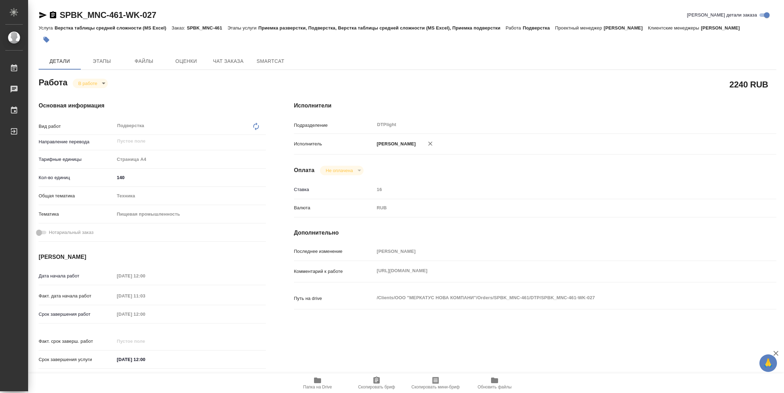
type textarea "x"
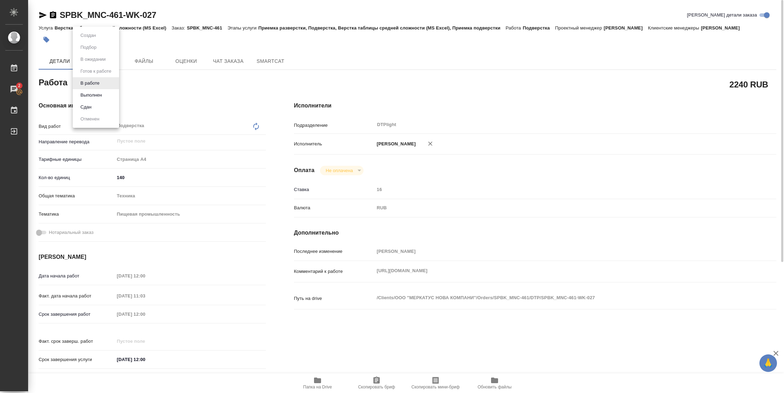
click at [101, 85] on body "🙏 .cls-1 fill:#fff; AWATERA Vasilyeva Natalia Работы 2 Чаты График Выйти SPBK_M…" at bounding box center [392, 196] width 784 height 393
click at [103, 91] on button "Выполнен" at bounding box center [91, 95] width 26 height 8
type textarea "x"
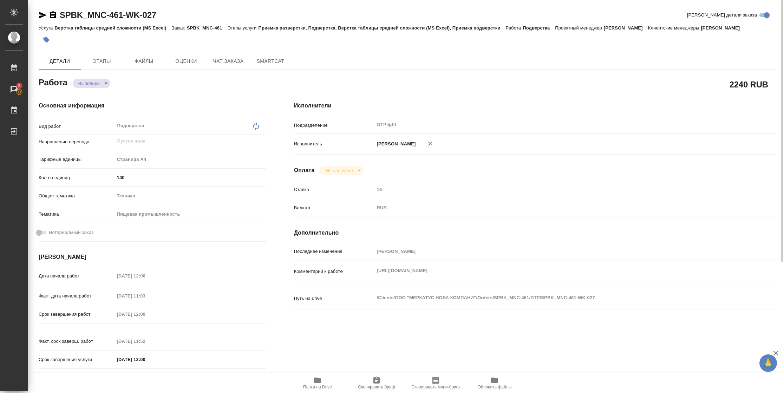
type textarea "x"
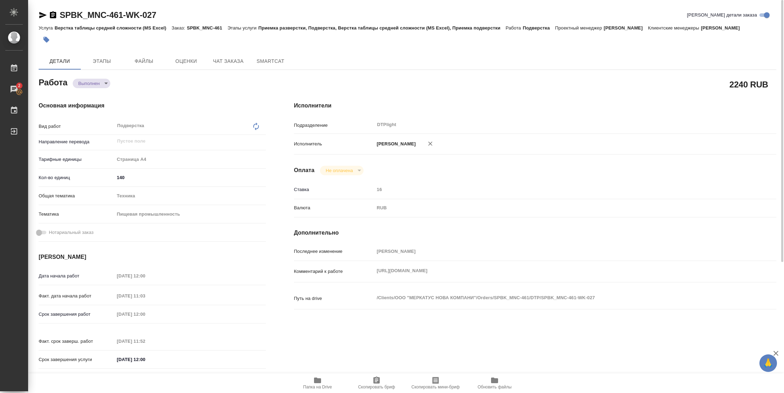
type textarea "x"
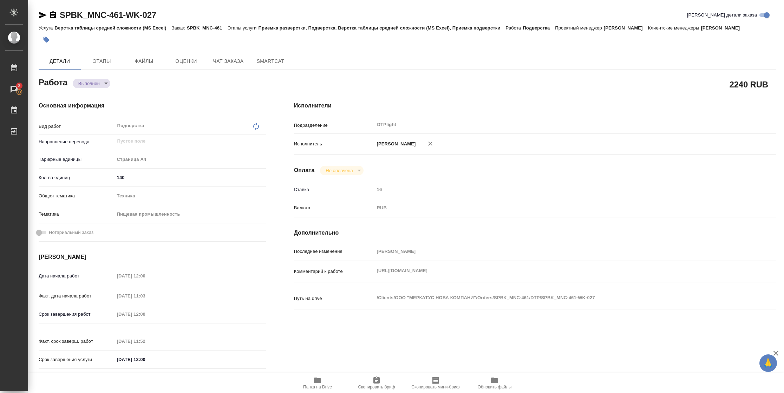
type textarea "x"
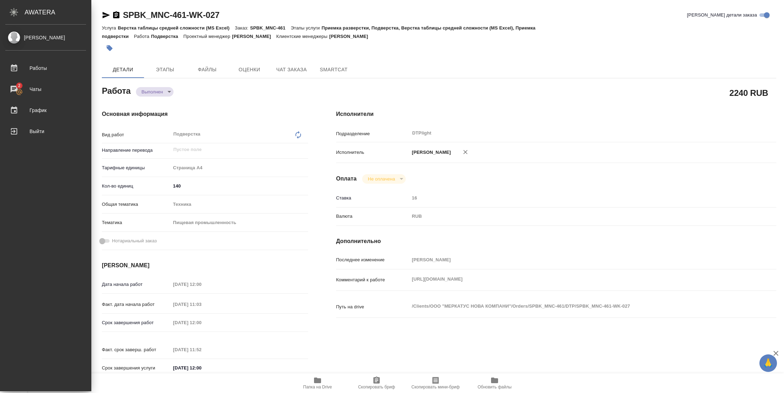
type textarea "x"
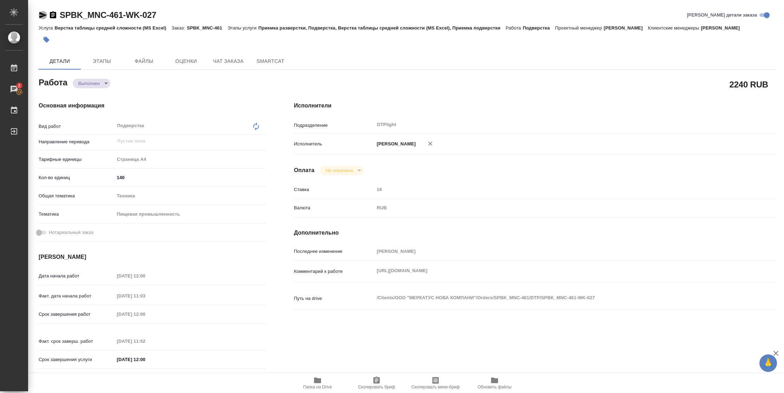
click at [41, 17] on icon "button" at bounding box center [42, 15] width 7 height 6
drag, startPoint x: 44, startPoint y: 17, endPoint x: 56, endPoint y: 17, distance: 11.9
click at [44, 17] on icon "button" at bounding box center [43, 15] width 8 height 8
